Goal: Transaction & Acquisition: Subscribe to service/newsletter

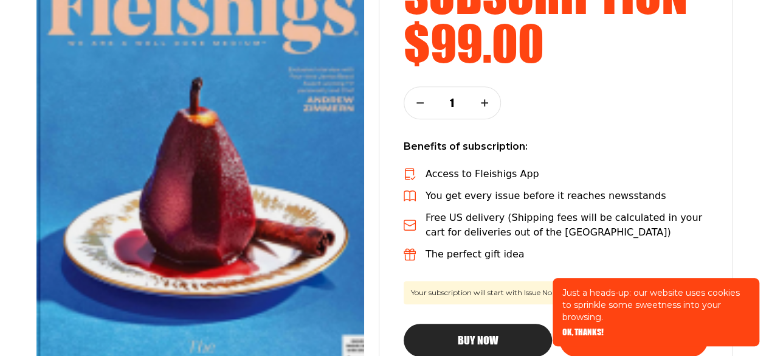
scroll to position [277, 0]
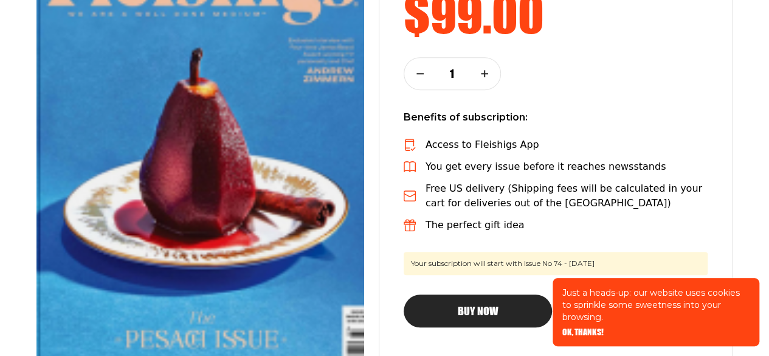
click at [586, 328] on span "OK, THANKS!" at bounding box center [582, 323] width 41 height 9
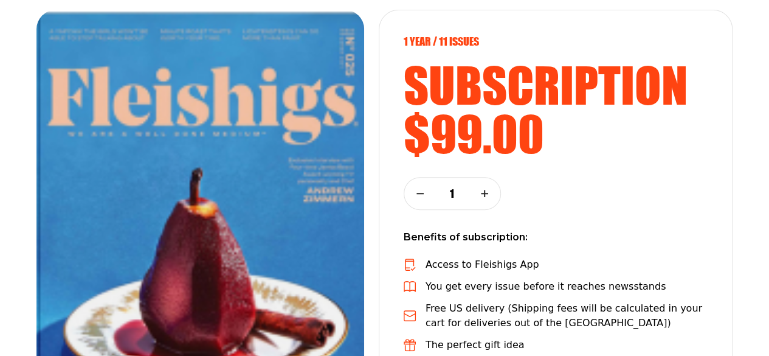
scroll to position [0, 0]
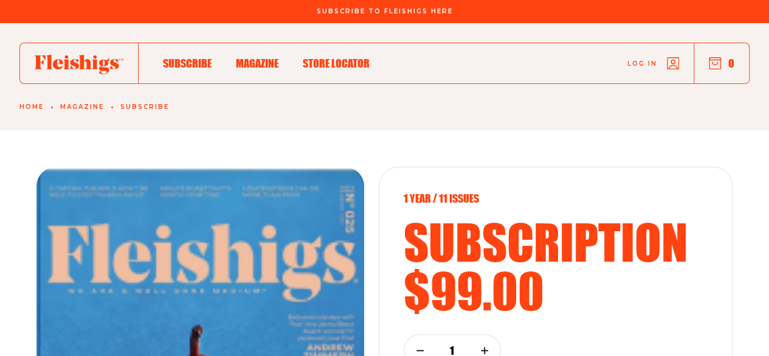
click at [178, 57] on span "Subscribe" at bounding box center [187, 50] width 49 height 13
click at [185, 57] on span "Subscribe" at bounding box center [187, 50] width 49 height 13
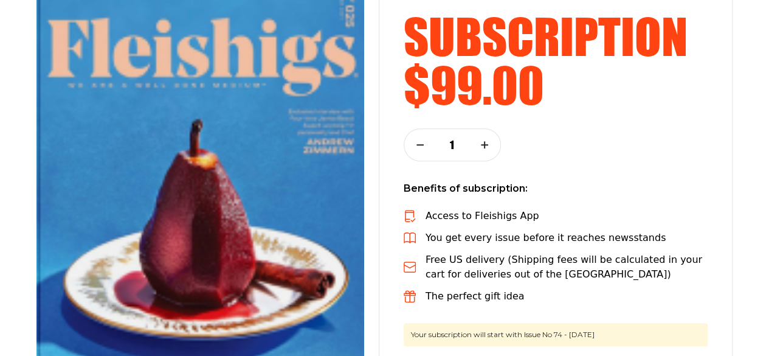
scroll to position [206, 0]
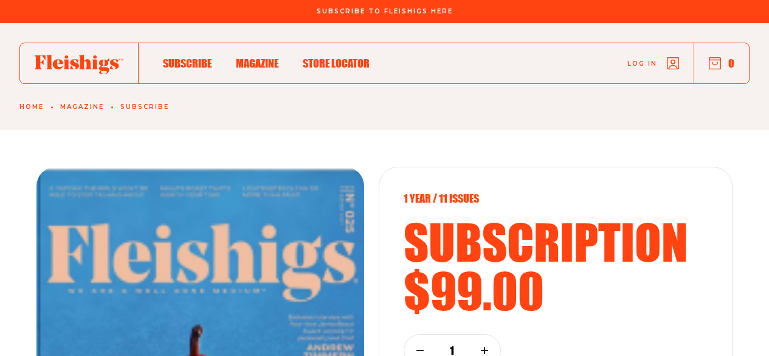
scroll to position [110, 0]
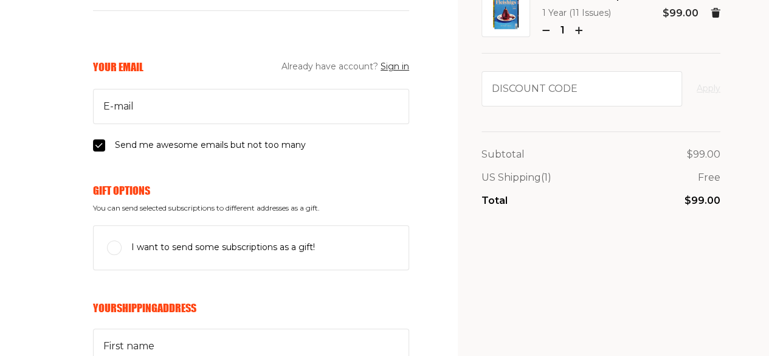
scroll to position [106, 0]
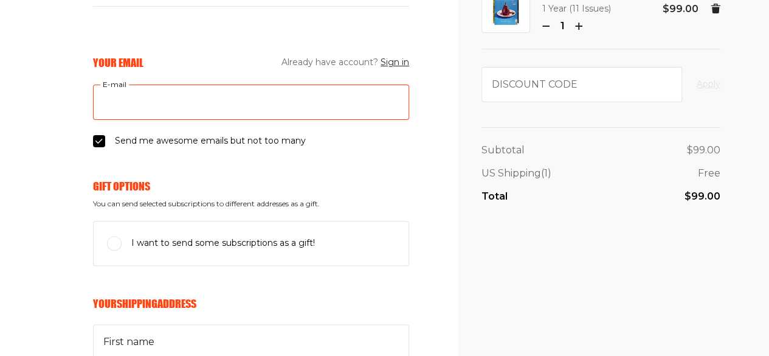
click at [268, 103] on input "E-mail" at bounding box center [251, 102] width 316 height 35
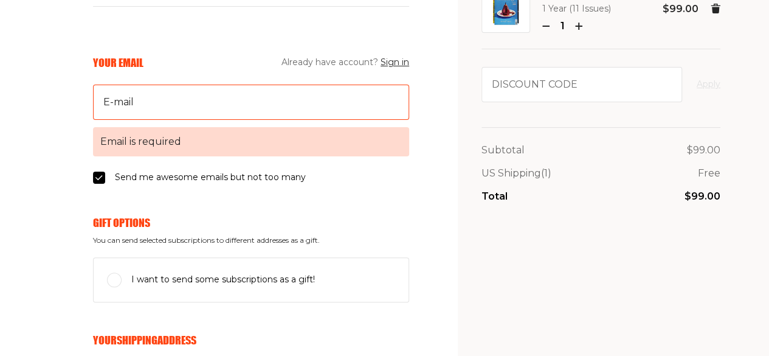
click at [99, 146] on fieldset "Your Email Already have account? Sign in E-mail Email is required Send me aweso…" at bounding box center [251, 119] width 316 height 129
click at [121, 114] on input "E-mail Email is required" at bounding box center [251, 102] width 316 height 35
type input "shirapinter@gmail.com"
type input "Shira"
type input "Pinter"
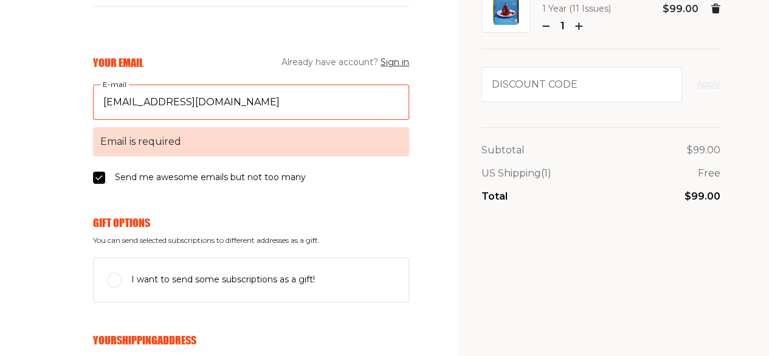
type input "1562 E 32 St"
type input "3479827350"
type input "11234"
type input "Brooklyn"
select select "US"
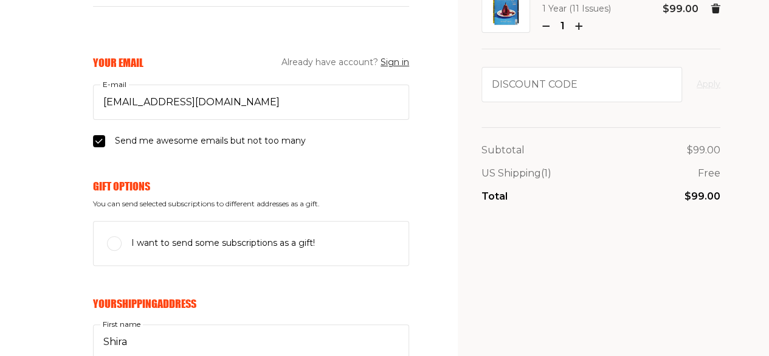
select select "New York"
click at [98, 143] on input "Send me awesome emails but not too many" at bounding box center [99, 141] width 12 height 12
checkbox input "false"
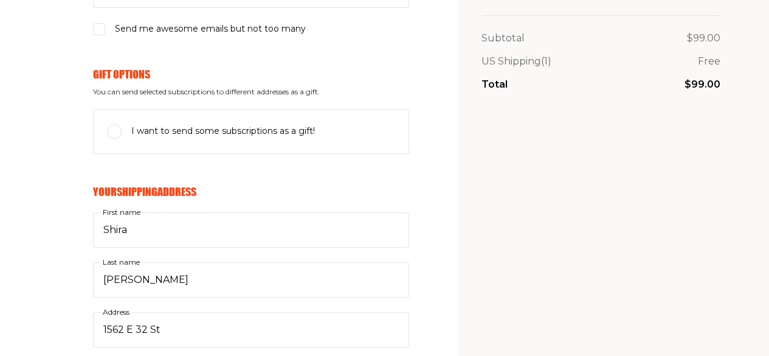
scroll to position [219, 0]
click at [111, 125] on input "I want to send some subscriptions as a gift!" at bounding box center [114, 130] width 15 height 15
checkbox input "true"
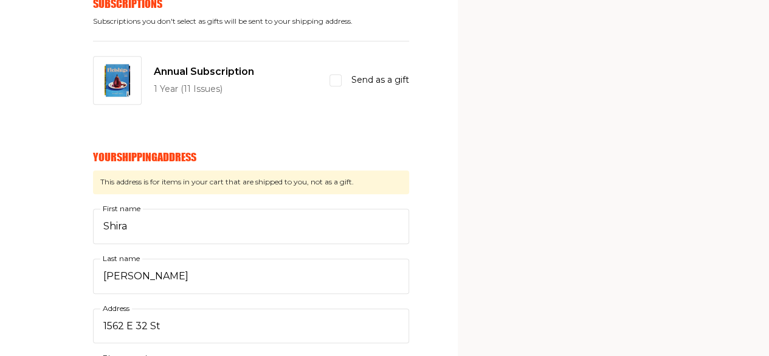
scroll to position [406, 0]
click at [334, 81] on input "Send as a gift" at bounding box center [336, 80] width 12 height 12
checkbox input "true"
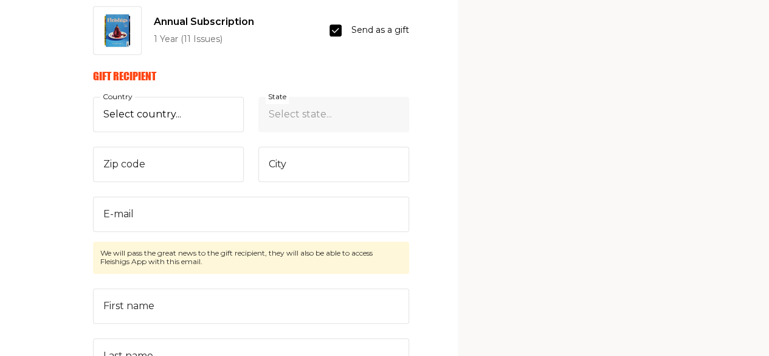
scroll to position [457, 0]
click at [182, 116] on select "Select country... United States Canada (+$29/subscription) Afghanistan (+$44/su…" at bounding box center [168, 112] width 151 height 35
select select "US"
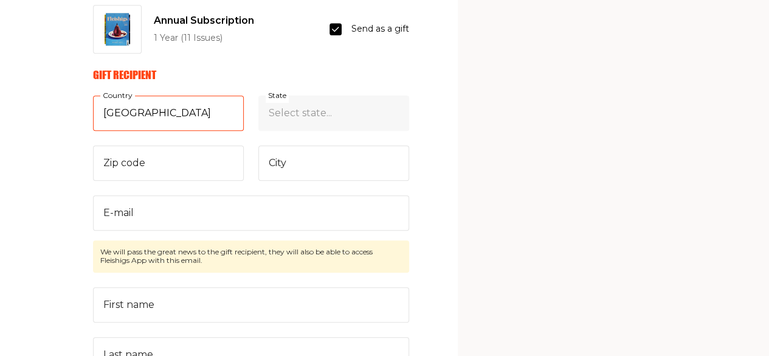
click at [93, 95] on select "Select country... United States Canada (+$29/subscription) Afghanistan (+$44/su…" at bounding box center [168, 112] width 151 height 35
click at [294, 105] on select "Select state... Alabama Alaska American Samoa Arizona Arkansas California Color…" at bounding box center [333, 112] width 151 height 35
select select "New Jersey"
click at [258, 95] on select "Select state... Alabama Alaska American Samoa Arizona Arkansas California Color…" at bounding box center [333, 112] width 151 height 35
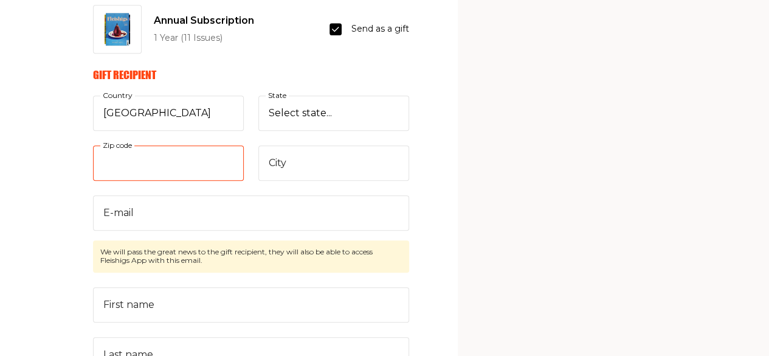
click at [143, 150] on input "Zip code" at bounding box center [168, 162] width 151 height 35
type input "08701"
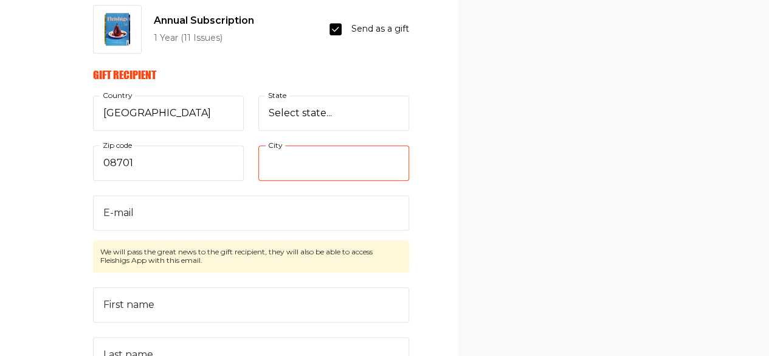
click at [292, 146] on input "City" at bounding box center [333, 162] width 151 height 35
type input "Lakewood"
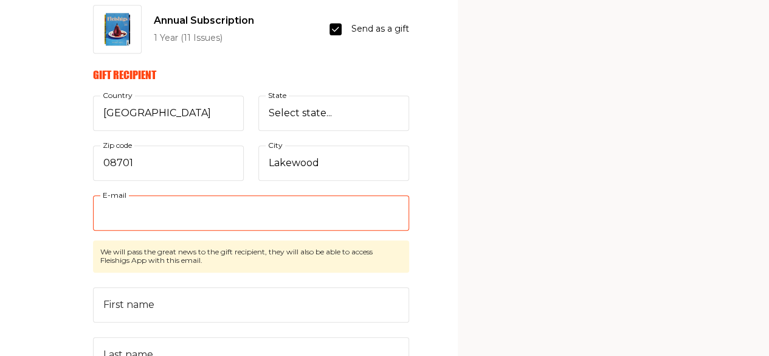
click at [261, 201] on input "E-mail" at bounding box center [251, 212] width 316 height 35
type input "muttycutler@gmail.com"
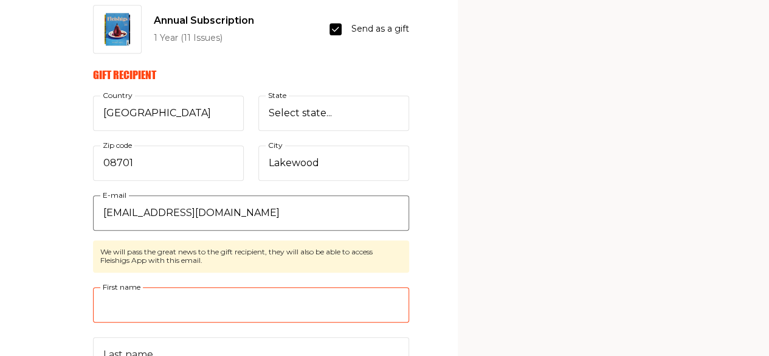
type input "Mordechai"
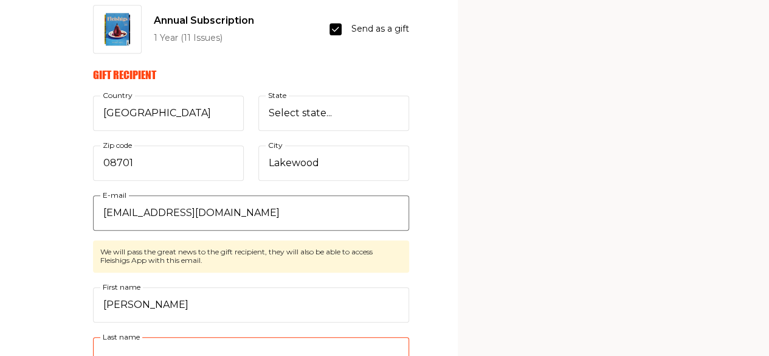
type input "Cutler"
type input "1481 Oak St, A"
type input "8482405982"
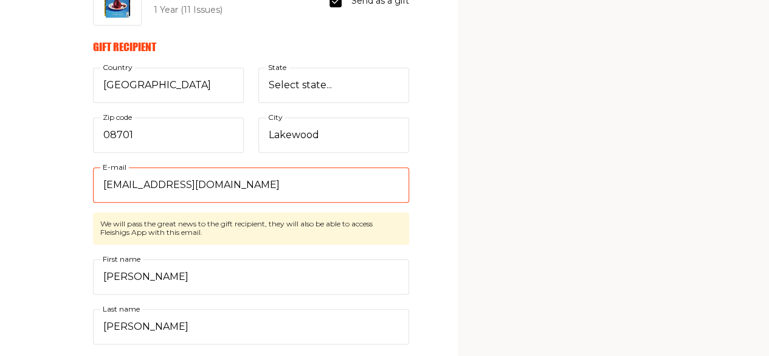
scroll to position [557, 0]
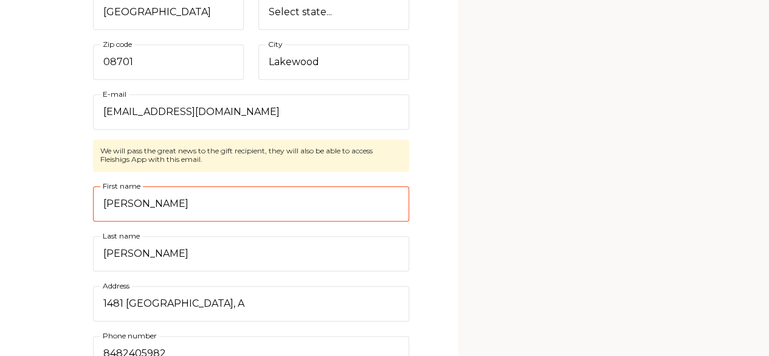
drag, startPoint x: 171, startPoint y: 208, endPoint x: 103, endPoint y: 199, distance: 68.7
click at [103, 199] on input "Mordechai" at bounding box center [251, 203] width 316 height 35
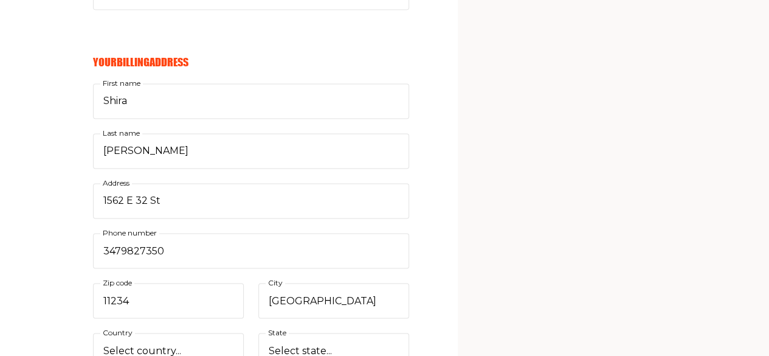
scroll to position [923, 0]
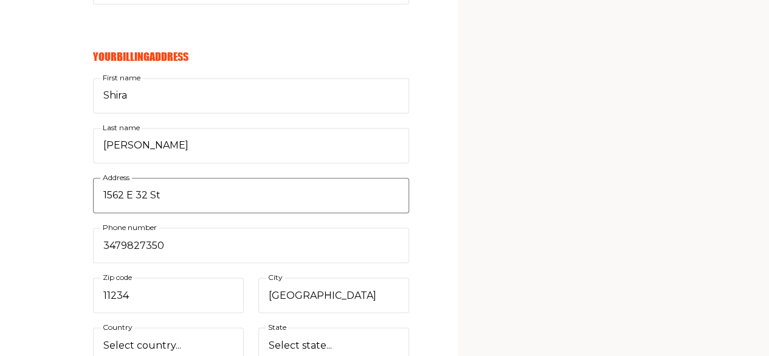
type input "Mutty"
click at [158, 192] on input "1562 E 32 St" at bounding box center [251, 195] width 316 height 35
type input "1481 Oak St"
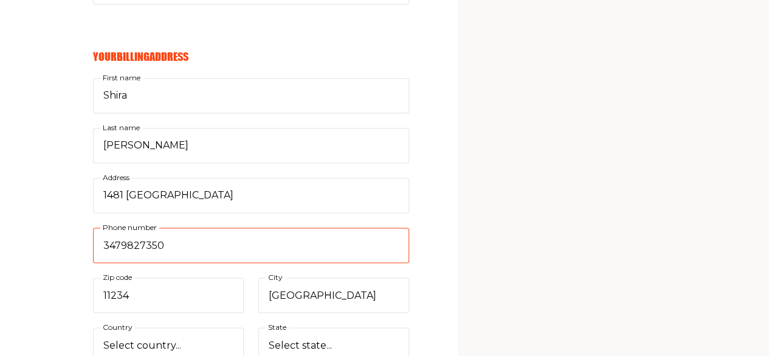
click at [245, 240] on input "3479827350" at bounding box center [251, 244] width 316 height 35
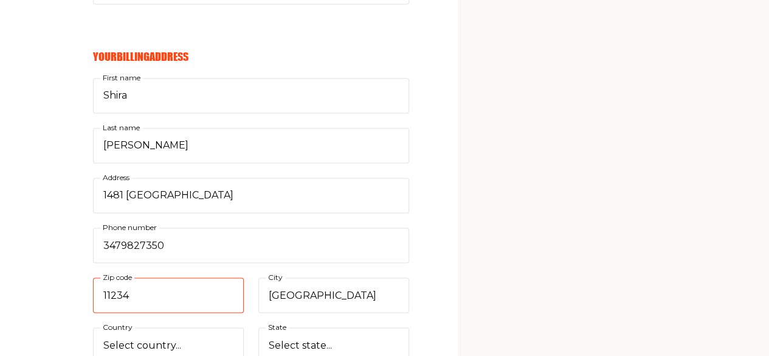
click at [176, 285] on input "11234" at bounding box center [168, 294] width 151 height 35
type input "08701"
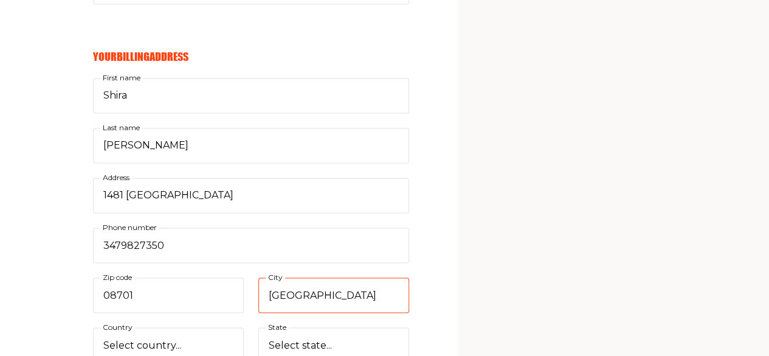
click at [300, 291] on input "Brooklyn" at bounding box center [333, 294] width 151 height 35
type input "Lakewood"
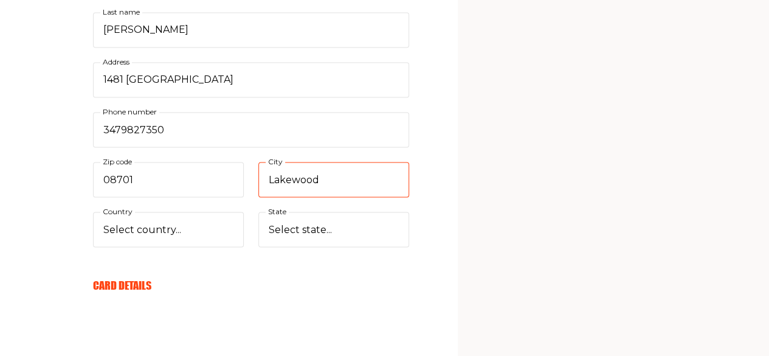
scroll to position [1041, 0]
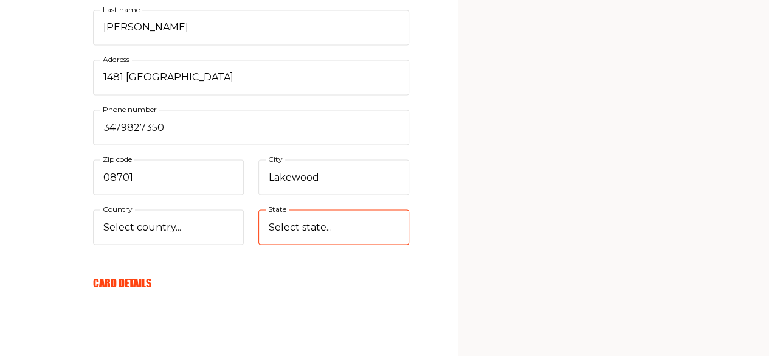
click at [311, 211] on select "Select state... Alabama Alaska American Samoa Arizona Arkansas California Color…" at bounding box center [333, 226] width 151 height 35
select select "New Jersey"
click at [258, 209] on select "Select state... Alabama Alaska American Samoa Arizona Arkansas California Color…" at bounding box center [333, 226] width 151 height 35
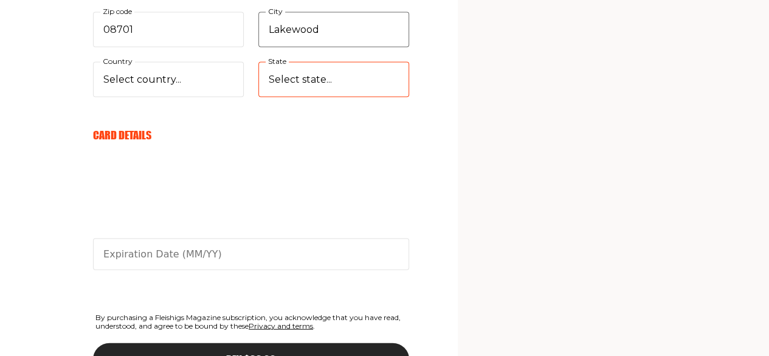
scroll to position [1193, 0]
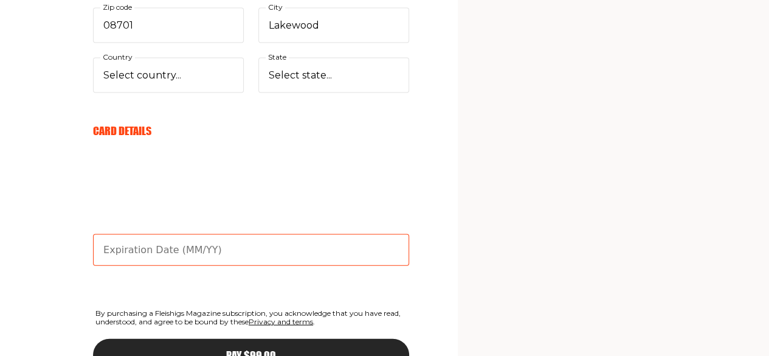
type input "02/30"
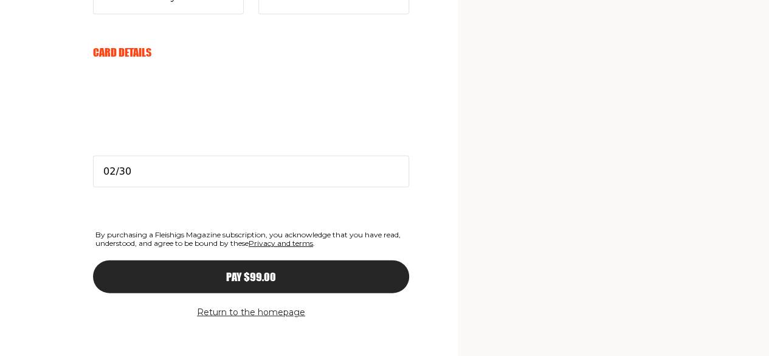
scroll to position [1277, 0]
